Goal: Register for event/course

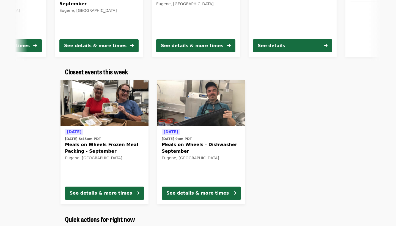
scroll to position [140, 0]
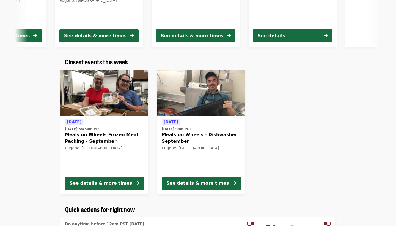
click at [82, 142] on span "Meals on Wheels Frozen Meal Packing - September" at bounding box center [104, 137] width 79 height 13
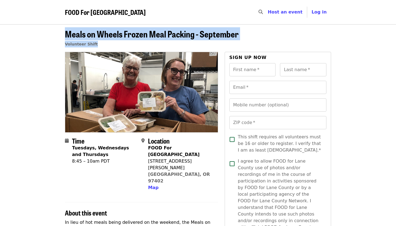
drag, startPoint x: 63, startPoint y: 32, endPoint x: 110, endPoint y: 42, distance: 47.5
click at [110, 42] on div "Meals on Wheels Frozen Meal Packing - September Volunteer Shift" at bounding box center [198, 40] width 275 height 23
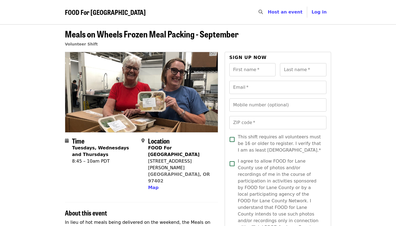
click at [31, 45] on header "Meals on Wheels Frozen Meal Packing - September Volunteer Shift" at bounding box center [198, 38] width 396 height 28
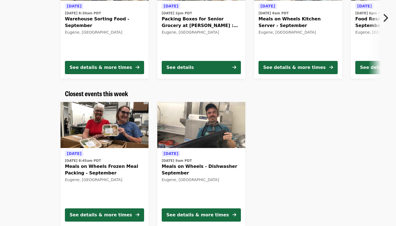
scroll to position [118, 0]
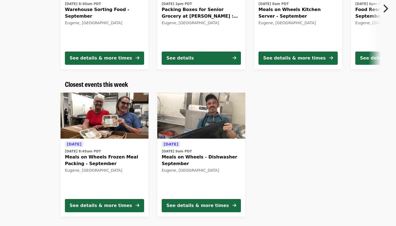
click at [186, 159] on span "Meals on Wheels - Dishwasher September" at bounding box center [201, 160] width 79 height 13
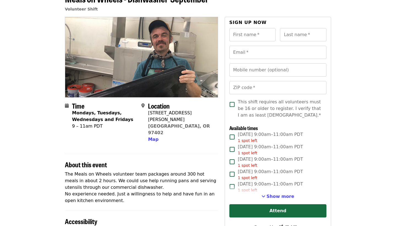
scroll to position [18, 0]
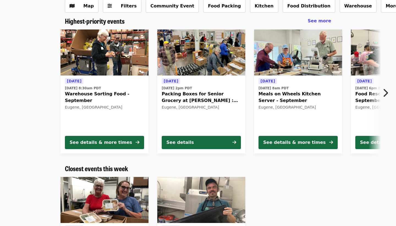
scroll to position [32, 0]
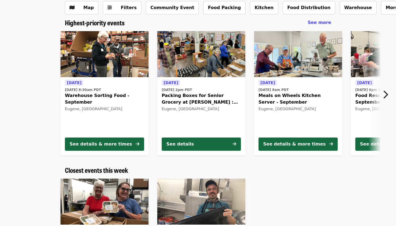
click at [185, 101] on span "Packing Boxes for Senior Grocery at [PERSON_NAME] : September" at bounding box center [201, 98] width 79 height 13
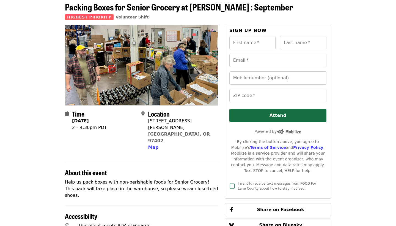
scroll to position [29, 0]
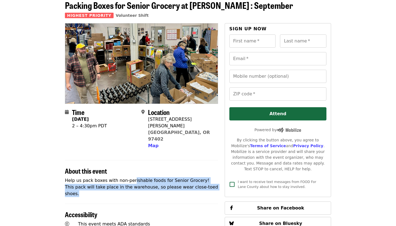
drag, startPoint x: 130, startPoint y: 164, endPoint x: 161, endPoint y: 178, distance: 33.5
click at [161, 178] on div "Time [DATE] 2 – 4:30pm PDT Location [STREET_ADDRESS][PERSON_NAME] Map About thi…" at bounding box center [141, 190] width 153 height 335
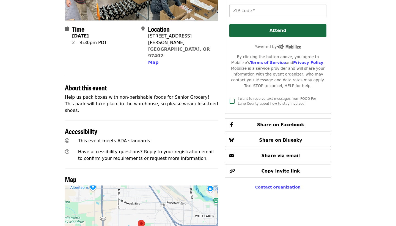
scroll to position [113, 0]
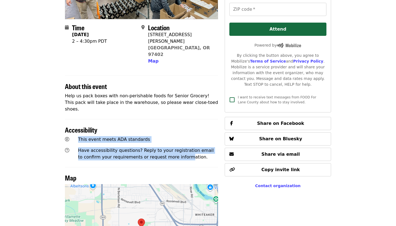
drag, startPoint x: 78, startPoint y: 118, endPoint x: 179, endPoint y: 137, distance: 102.4
click at [178, 137] on div "This event meets [PERSON_NAME] standards Have accessibility questions? Reply to…" at bounding box center [142, 148] width 158 height 29
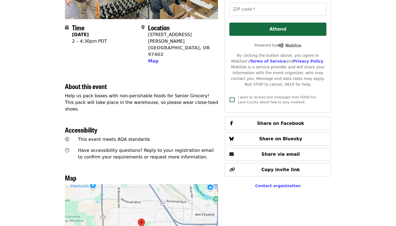
click at [194, 147] on p "Have accessibility questions? Reply to your registration email to confirm your …" at bounding box center [148, 153] width 140 height 13
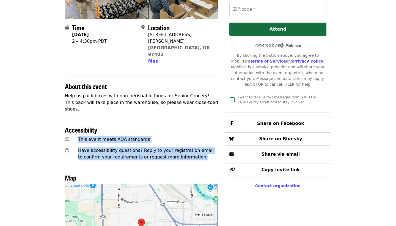
drag, startPoint x: 193, startPoint y: 140, endPoint x: 73, endPoint y: 117, distance: 122.4
click at [73, 134] on div "This event meets [PERSON_NAME] standards Have accessibility questions? Reply to…" at bounding box center [142, 148] width 158 height 29
click at [73, 134] on div at bounding box center [69, 139] width 13 height 11
drag, startPoint x: 78, startPoint y: 117, endPoint x: 193, endPoint y: 134, distance: 115.7
click at [194, 135] on div "This event meets [PERSON_NAME] standards Have accessibility questions? Reply to…" at bounding box center [142, 148] width 158 height 29
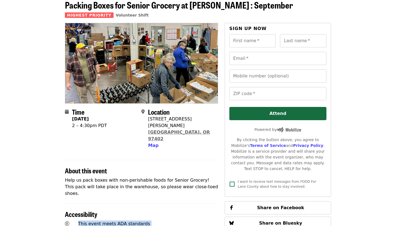
scroll to position [21, 0]
